Goal: Find specific page/section: Find specific page/section

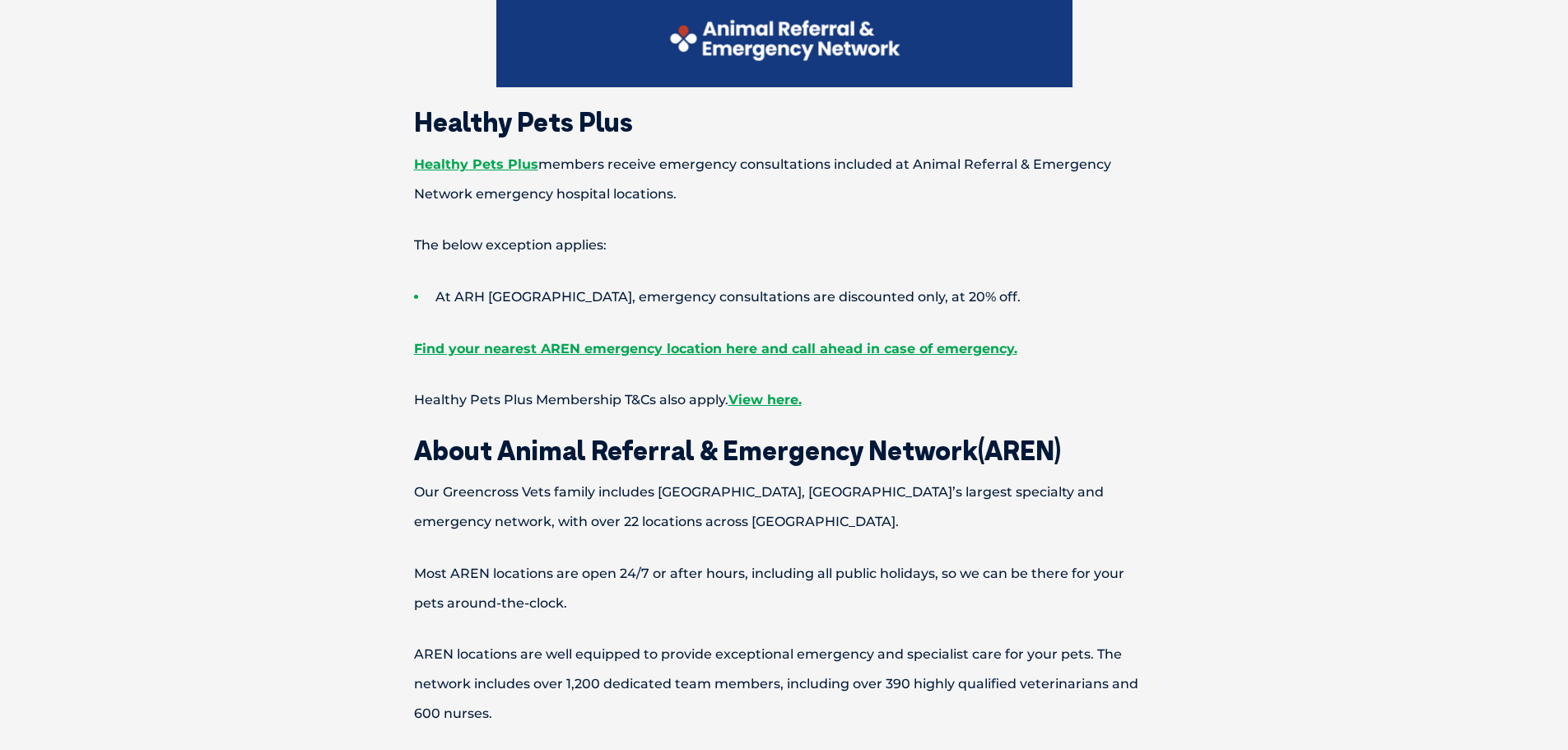
scroll to position [985, 0]
click at [907, 678] on span "AREN locations are well equipped to provide exceptional emergency and specialis…" at bounding box center [777, 684] width 724 height 75
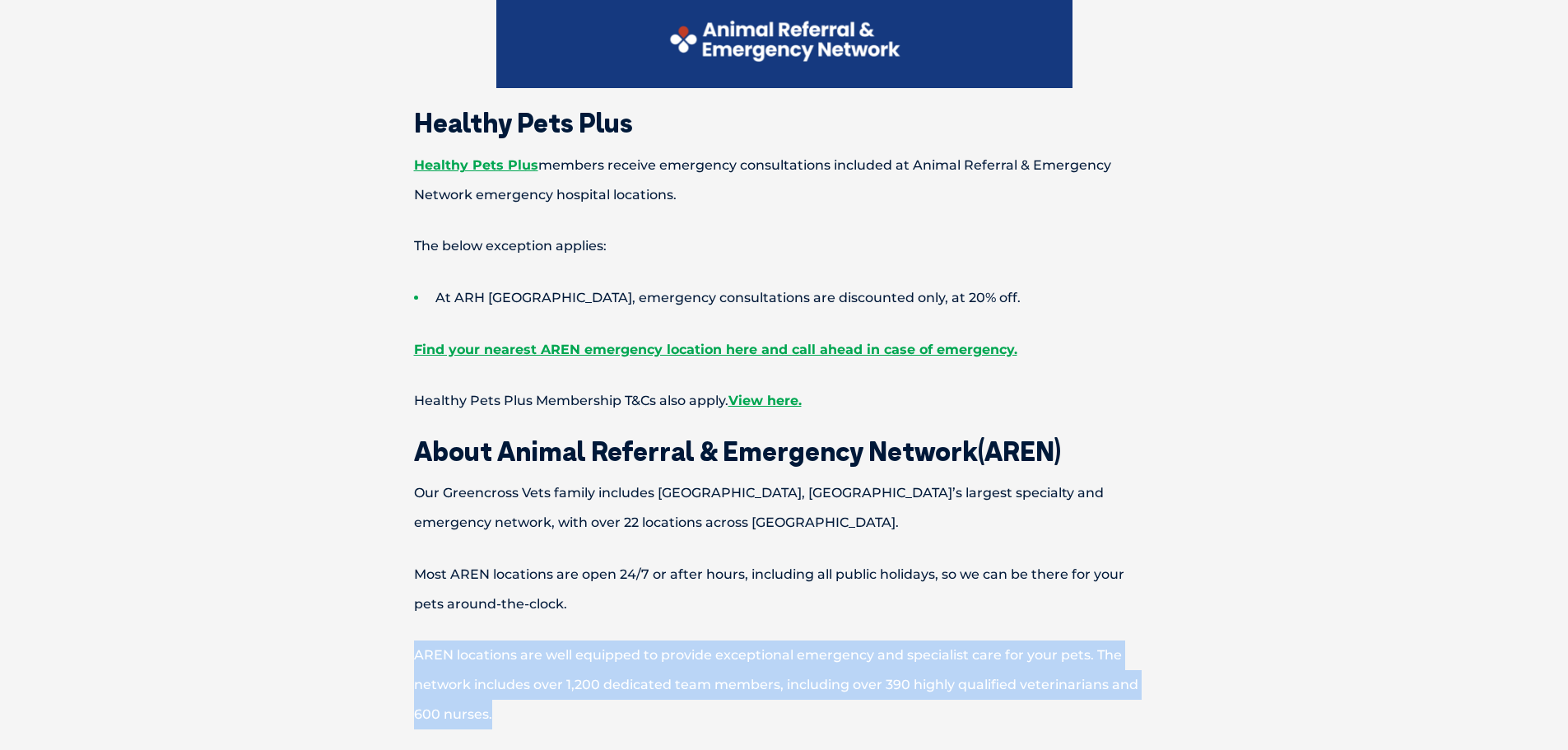
click at [907, 678] on span "AREN locations are well equipped to provide exceptional emergency and specialis…" at bounding box center [777, 684] width 724 height 75
click at [919, 686] on span "AREN locations are well equipped to provide exceptional emergency and specialis…" at bounding box center [777, 684] width 724 height 75
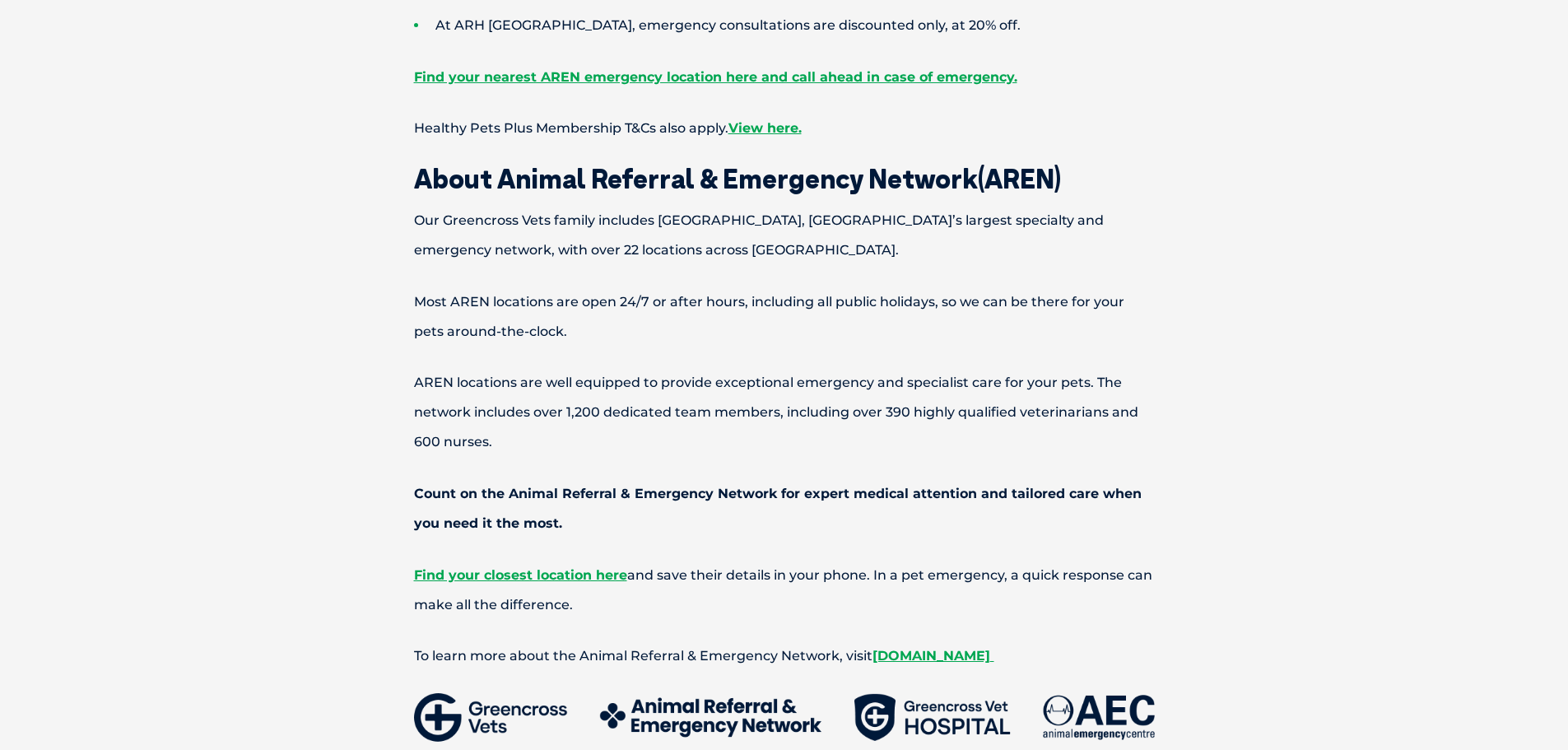
scroll to position [1078, 0]
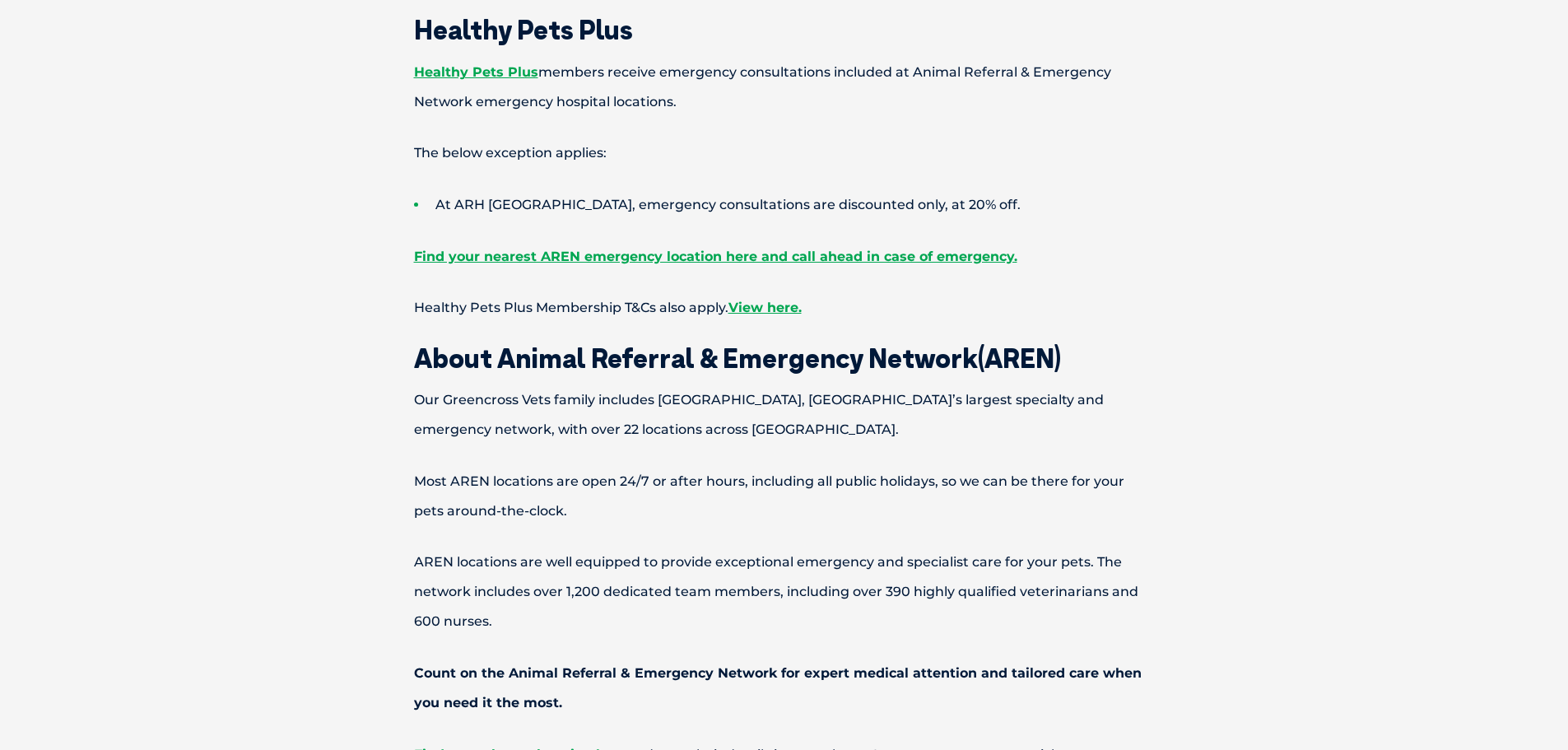
click at [898, 591] on span "AREN locations are well equipped to provide exceptional emergency and specialis…" at bounding box center [777, 591] width 724 height 75
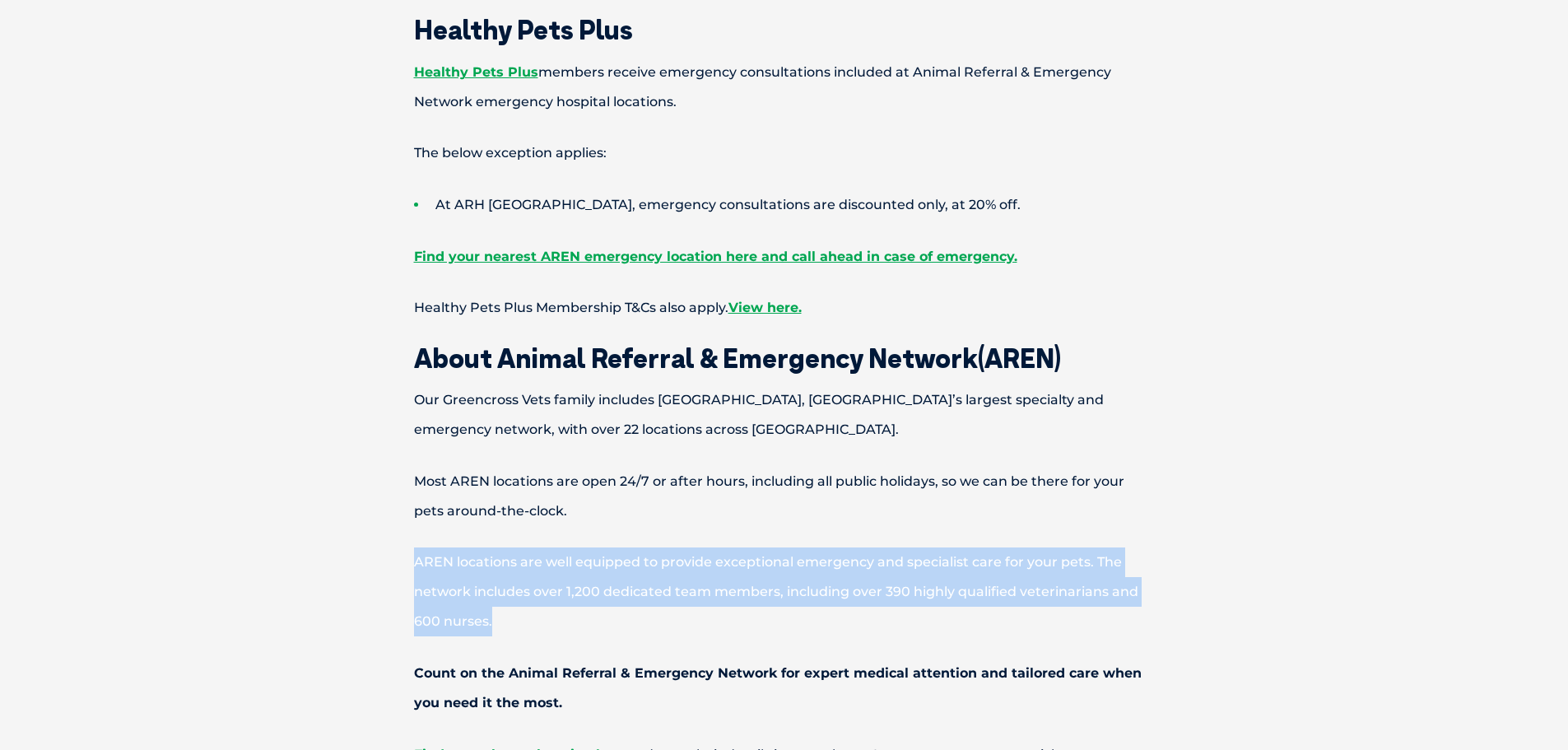
click at [898, 591] on span "AREN locations are well equipped to provide exceptional emergency and specialis…" at bounding box center [777, 591] width 724 height 75
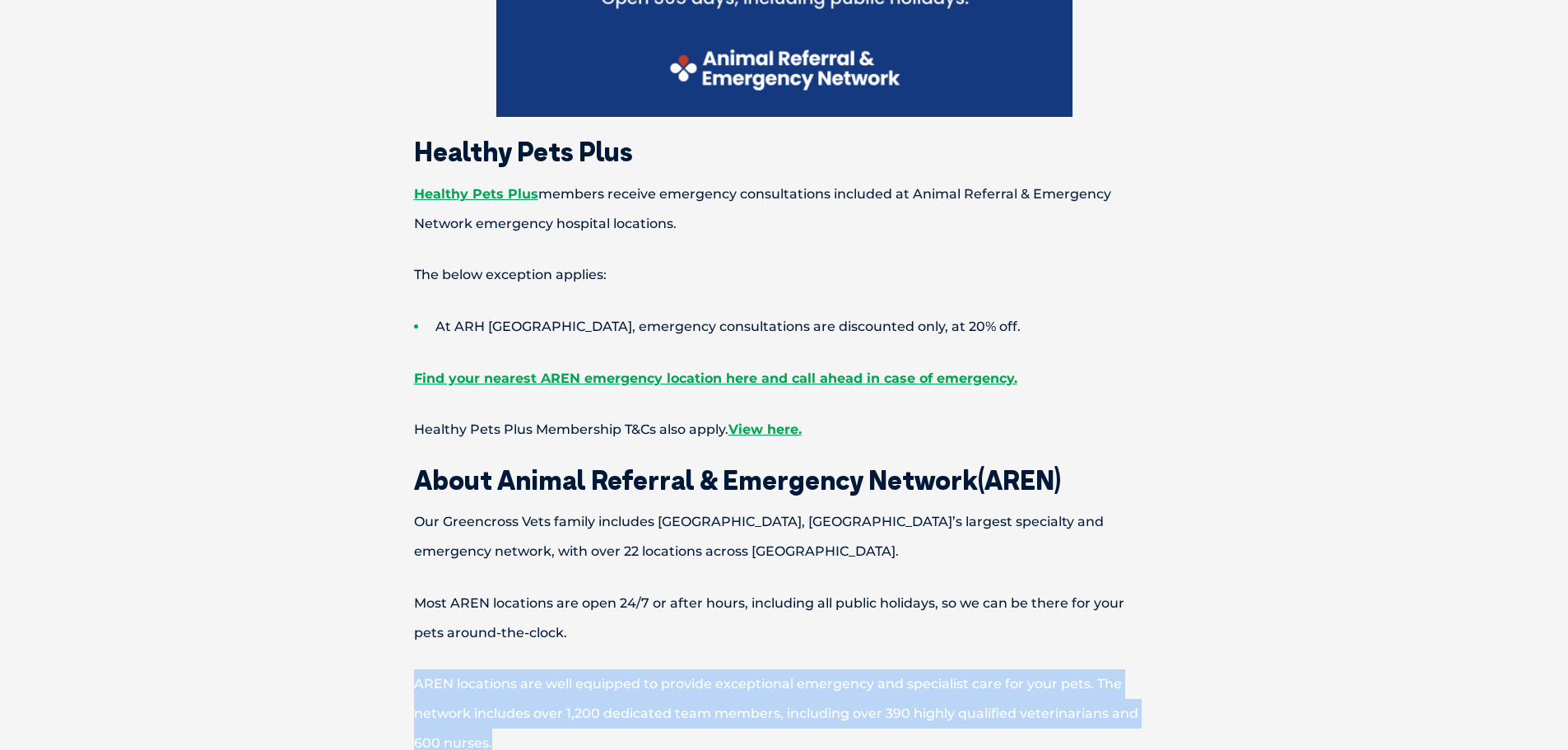
scroll to position [996, 0]
